Goal: Information Seeking & Learning: Learn about a topic

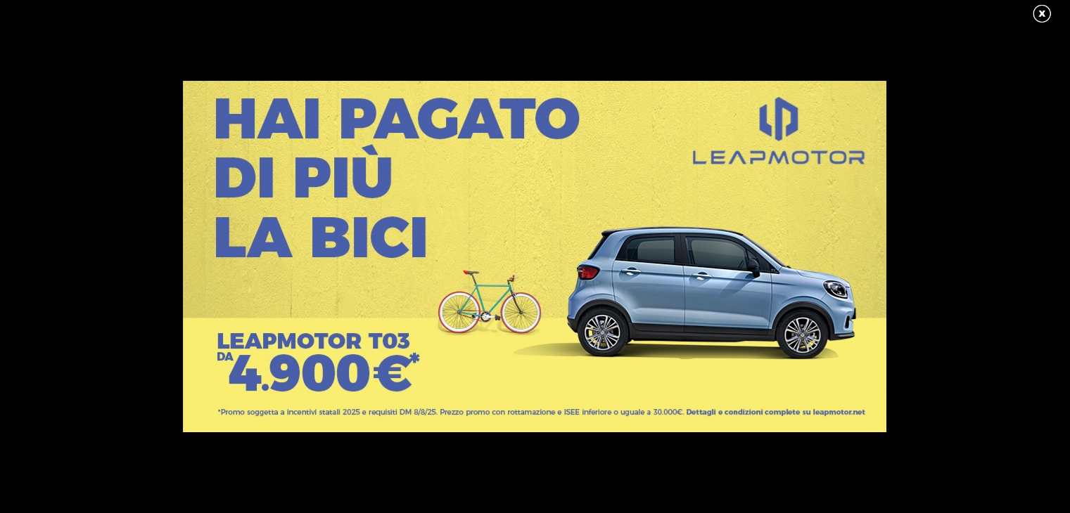
click at [1035, 13] on link at bounding box center [1048, 14] width 35 height 21
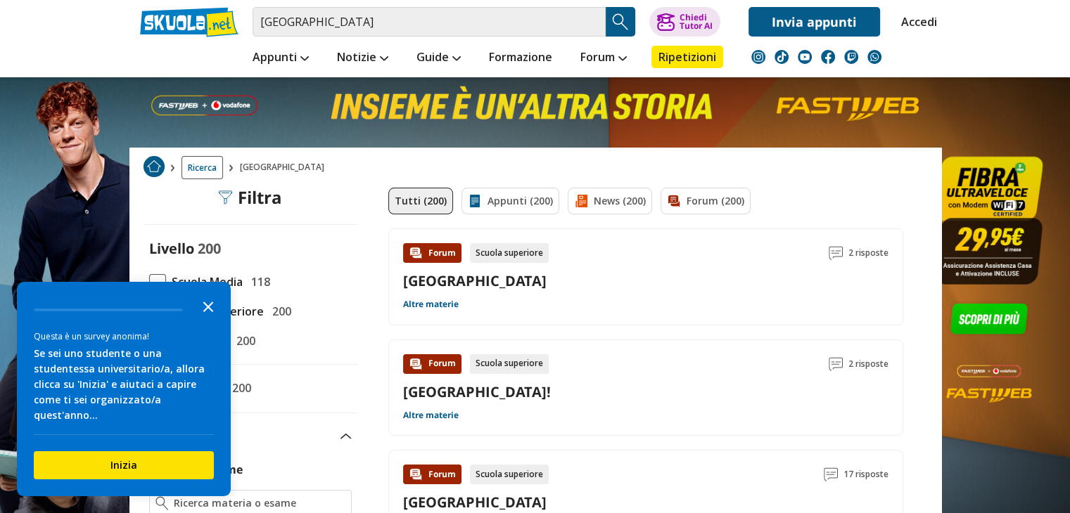
click at [201, 318] on icon "Close the survey" at bounding box center [208, 306] width 28 height 28
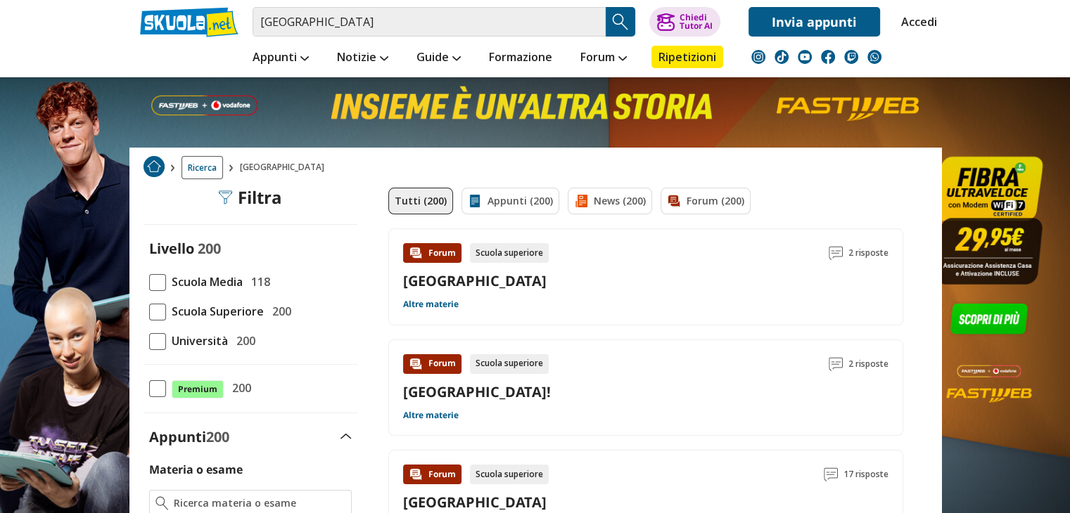
click at [157, 308] on span at bounding box center [157, 312] width 17 height 17
click at [149, 312] on input "Scuola Superiore 200" at bounding box center [149, 312] width 0 height 0
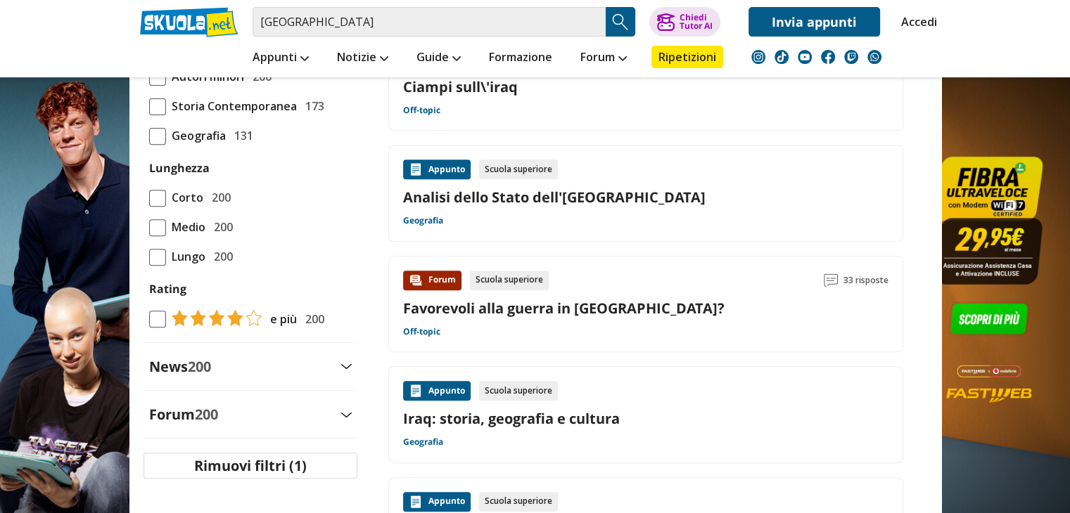
scroll to position [524, 0]
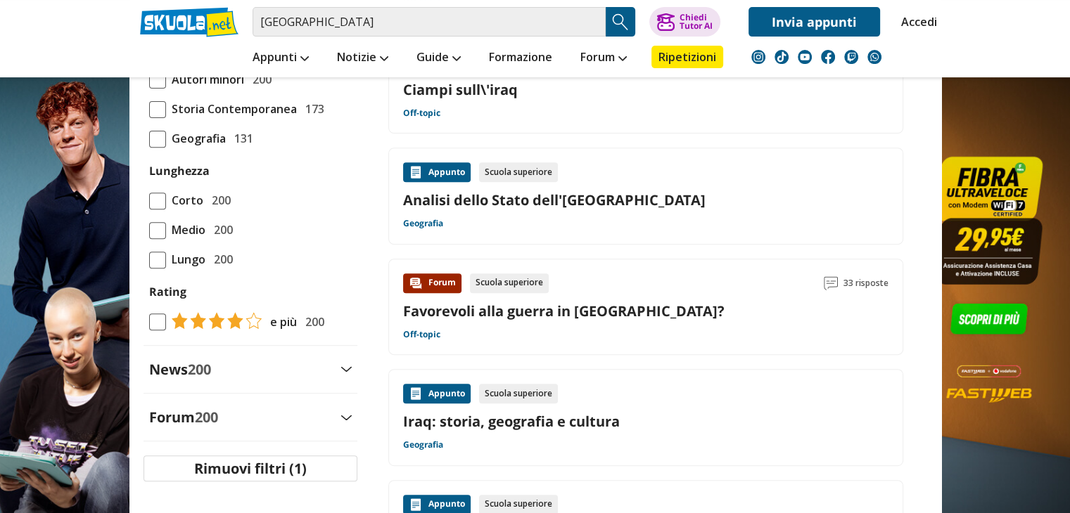
click at [669, 403] on div "Appunto Scuola superiore Iraq: storia, geografia e cultura Geografia" at bounding box center [645, 418] width 485 height 68
